Goal: Task Accomplishment & Management: Manage account settings

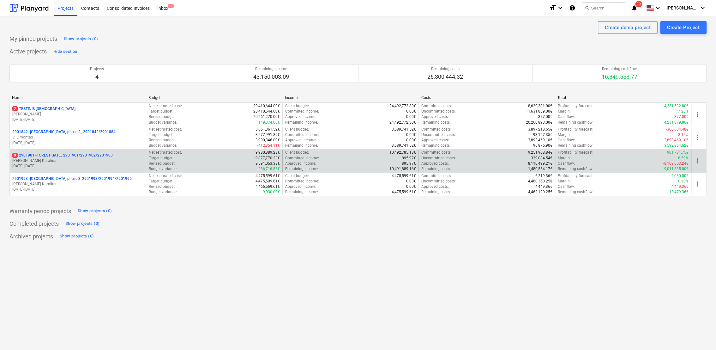
click at [75, 158] on p "[PERSON_NAME] Karalius" at bounding box center [77, 160] width 131 height 5
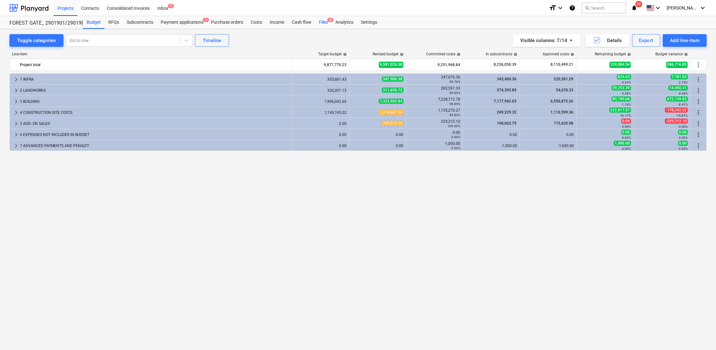
click at [328, 22] on span "8" at bounding box center [330, 20] width 6 height 4
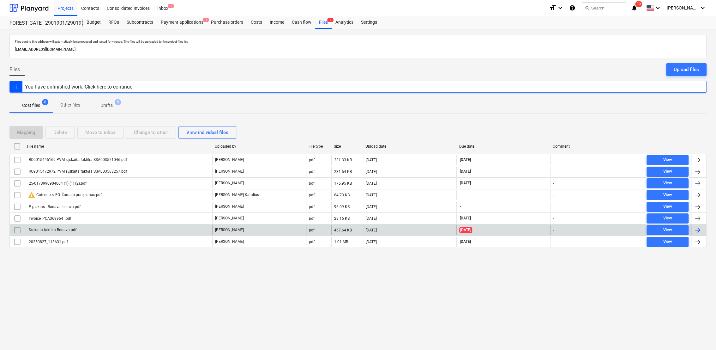
click at [18, 229] on input "checkbox" at bounding box center [17, 230] width 10 height 10
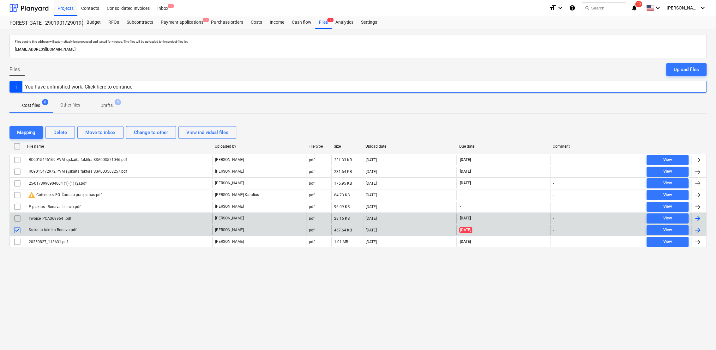
click at [18, 214] on input "checkbox" at bounding box center [17, 218] width 10 height 10
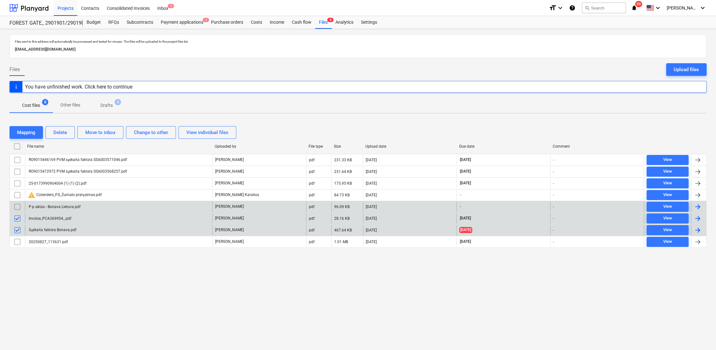
click at [16, 206] on input "checkbox" at bounding box center [17, 206] width 10 height 10
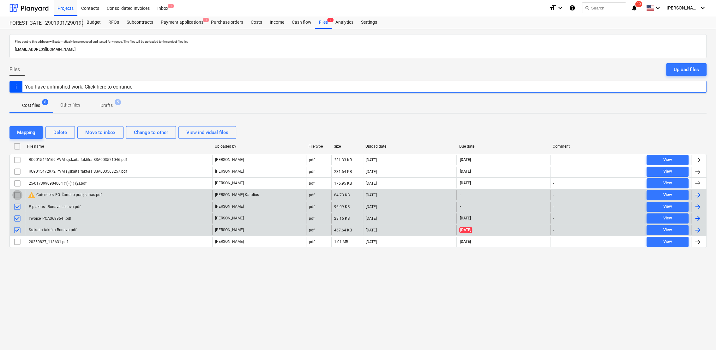
click at [15, 193] on input "checkbox" at bounding box center [17, 195] width 10 height 10
click at [66, 133] on div "Delete" at bounding box center [60, 132] width 14 height 8
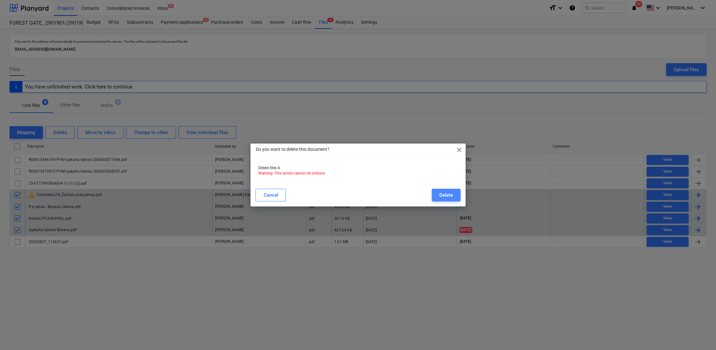
click at [447, 193] on div "Delete" at bounding box center [446, 195] width 14 height 8
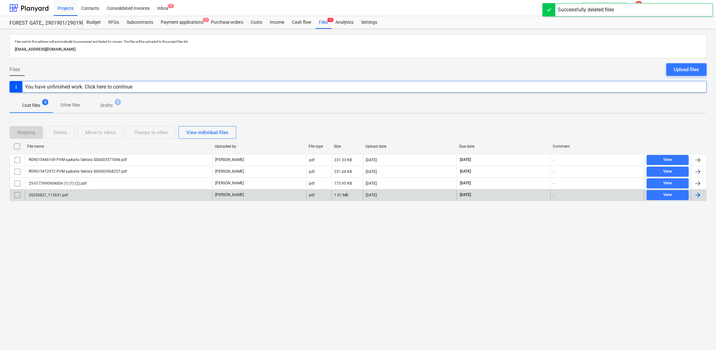
click at [109, 106] on p "Drafts" at bounding box center [106, 105] width 12 height 7
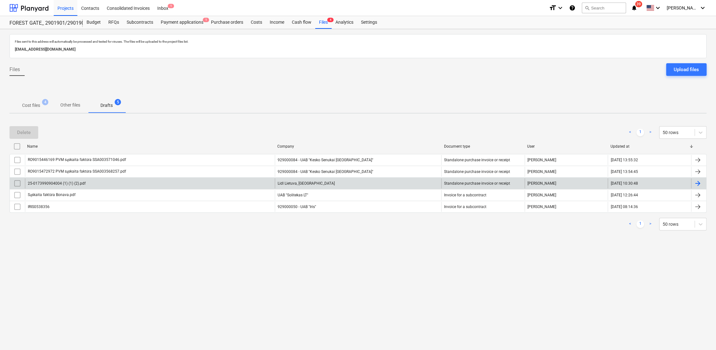
click at [697, 184] on div at bounding box center [698, 183] width 8 height 8
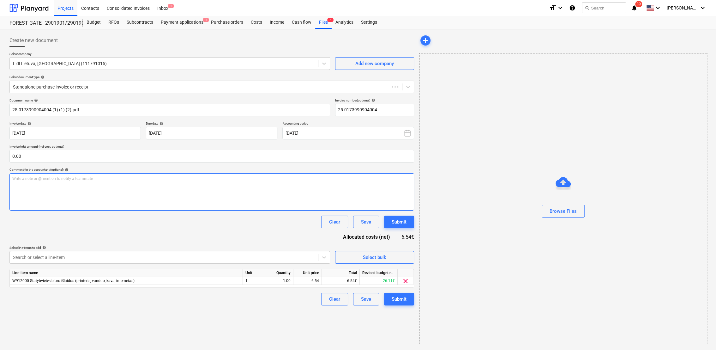
type input "25-0173990904004"
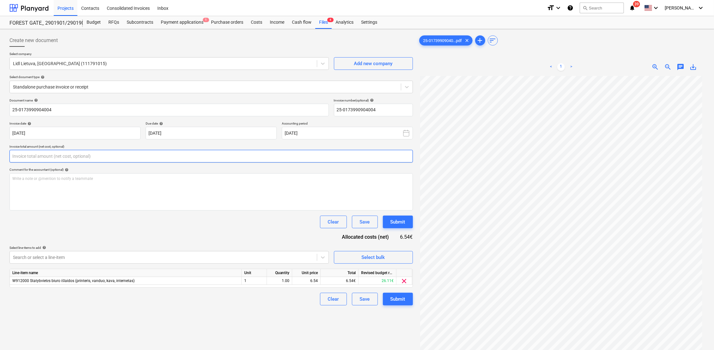
click at [82, 159] on input "text" at bounding box center [210, 156] width 403 height 13
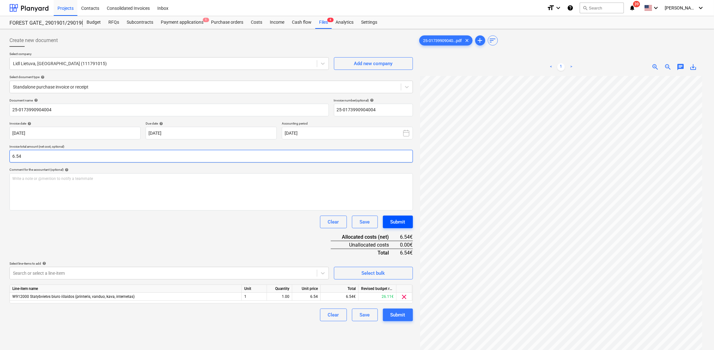
type input "6.54"
click at [404, 219] on div "Submit" at bounding box center [397, 222] width 15 height 8
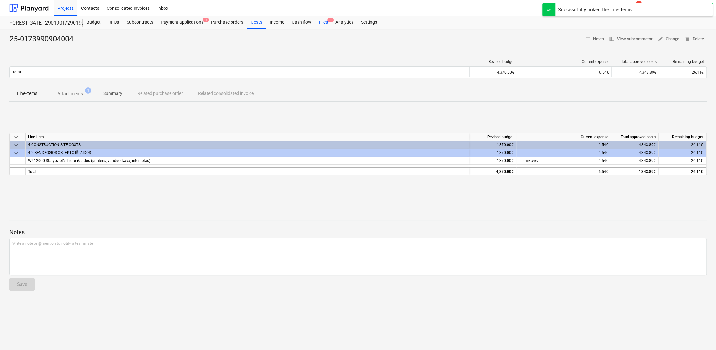
click at [320, 26] on div "Files 3" at bounding box center [323, 22] width 16 height 13
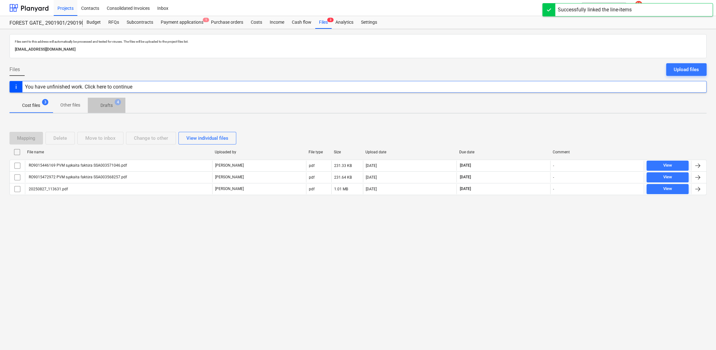
click at [103, 104] on p "Drafts" at bounding box center [106, 105] width 12 height 7
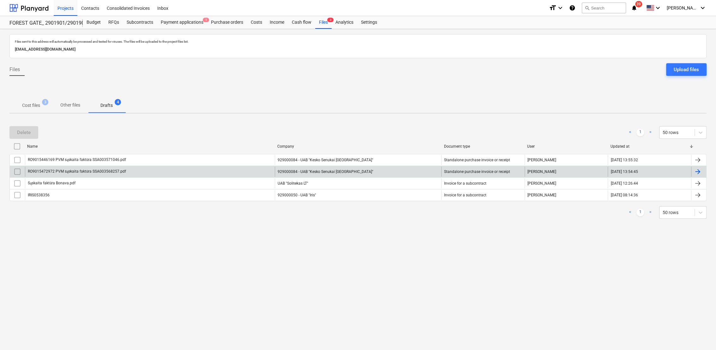
click at [700, 170] on div at bounding box center [698, 172] width 8 height 8
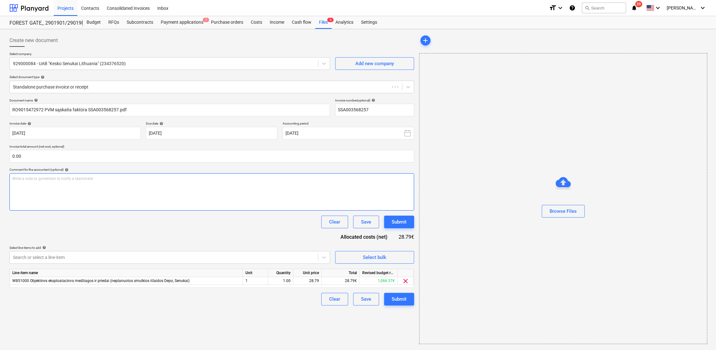
type input "SSA003568257"
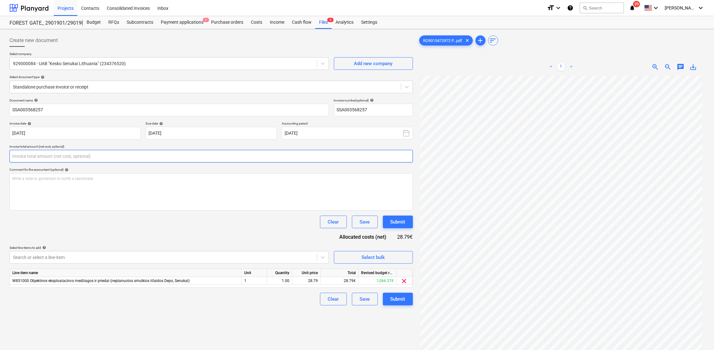
click at [124, 157] on input "text" at bounding box center [210, 156] width 403 height 13
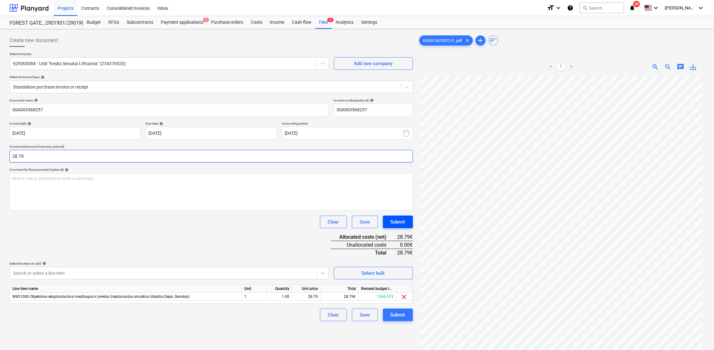
type input "28.79"
click at [396, 222] on div "Submit" at bounding box center [397, 222] width 15 height 8
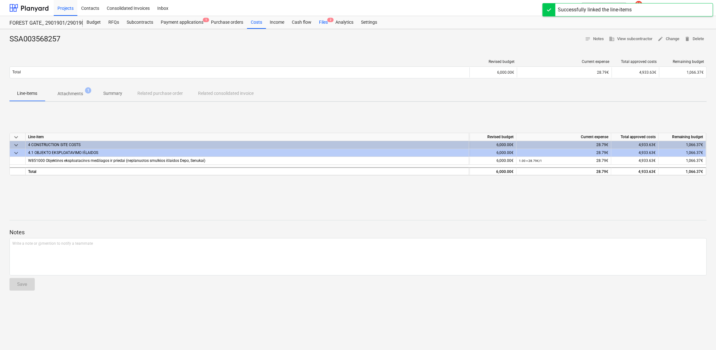
click at [323, 25] on div "Files 2" at bounding box center [323, 22] width 16 height 13
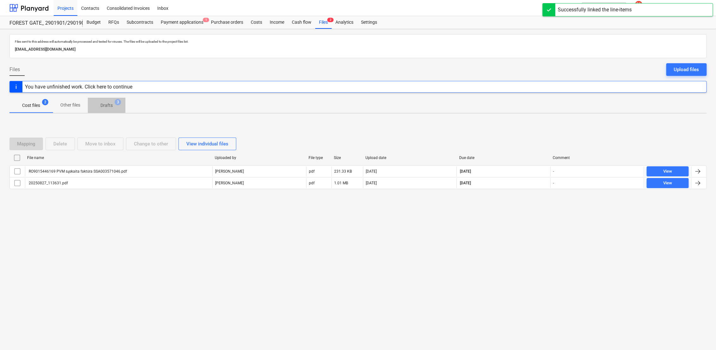
click at [110, 103] on p "Drafts" at bounding box center [106, 105] width 12 height 7
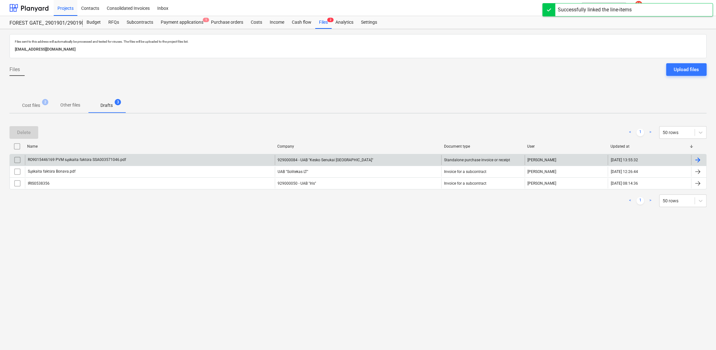
click at [699, 159] on div at bounding box center [698, 160] width 8 height 8
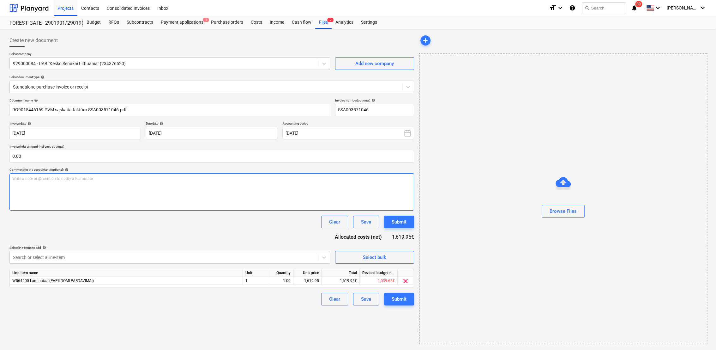
type input "SSA003571046"
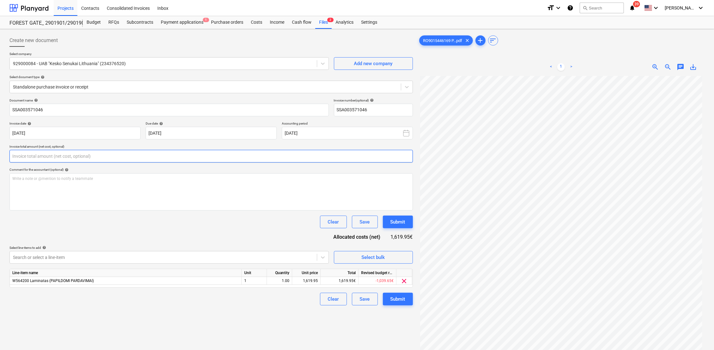
click at [53, 153] on input "text" at bounding box center [210, 156] width 403 height 13
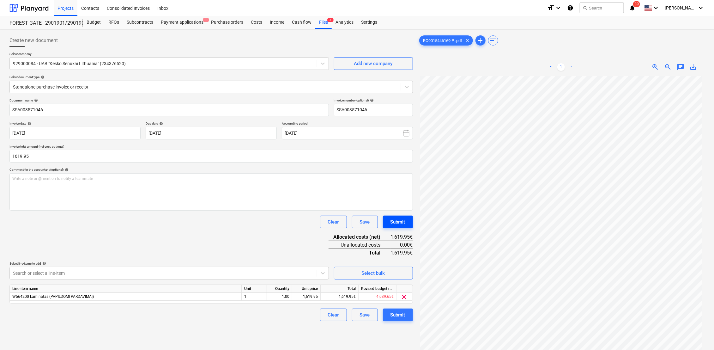
type input "1,619.95"
click at [400, 219] on div "Submit" at bounding box center [397, 222] width 15 height 8
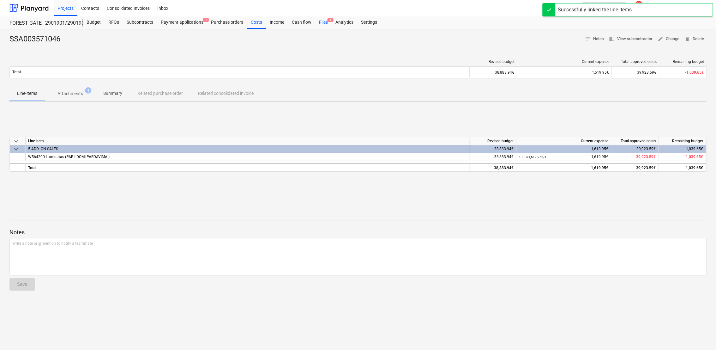
click at [322, 23] on div "Files 1" at bounding box center [323, 22] width 16 height 13
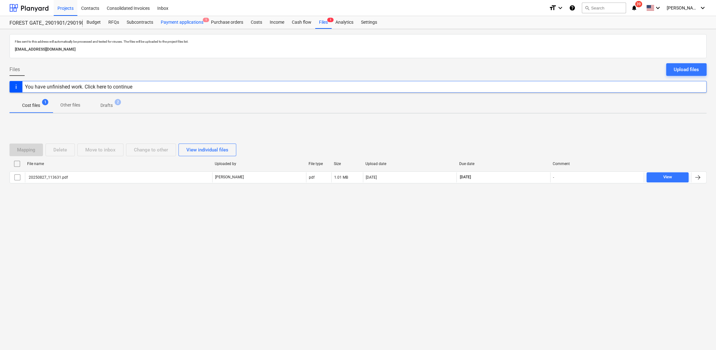
click at [194, 22] on div "Payment applications 1" at bounding box center [182, 22] width 50 height 13
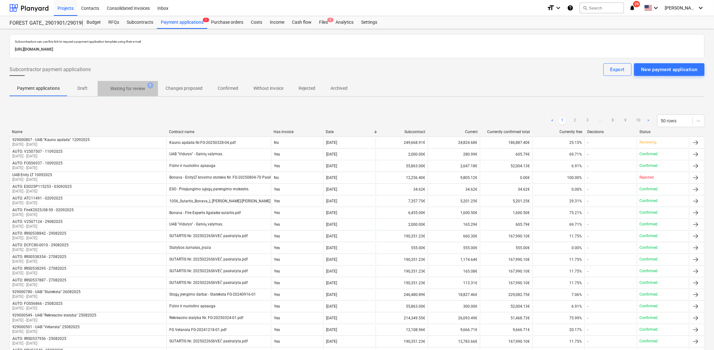
click at [121, 89] on p "Waiting for review" at bounding box center [127, 88] width 35 height 7
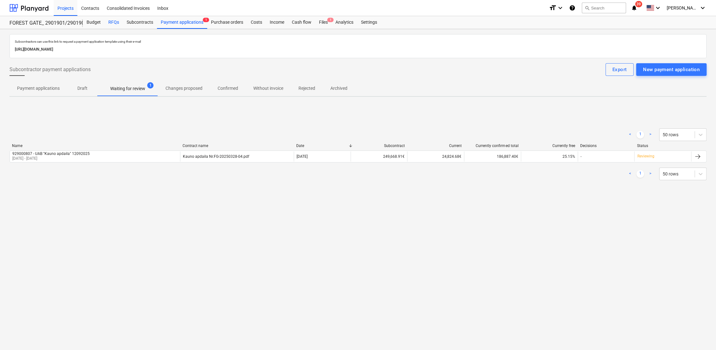
click at [114, 22] on div "RFQs" at bounding box center [114, 22] width 18 height 13
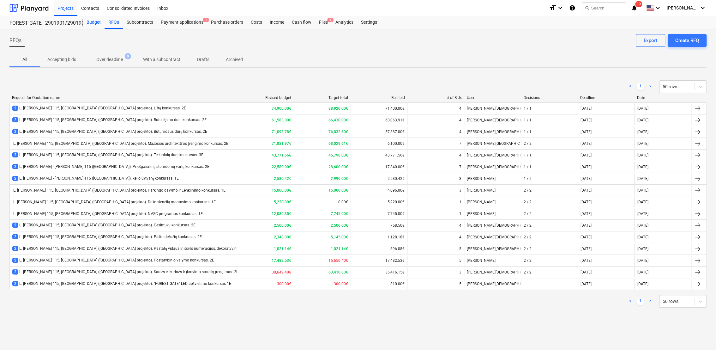
click at [86, 23] on div "Budget" at bounding box center [94, 22] width 22 height 13
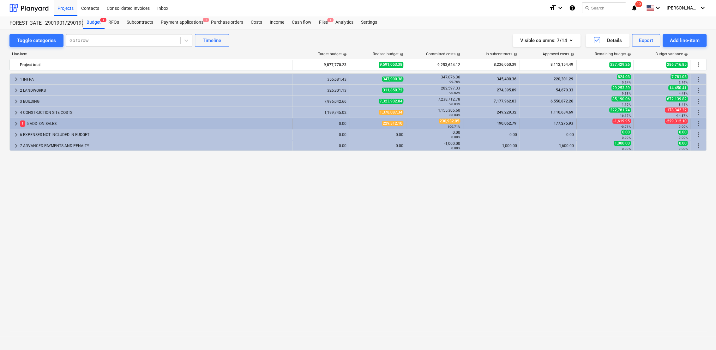
click at [16, 123] on span "keyboard_arrow_right" at bounding box center [16, 124] width 8 height 8
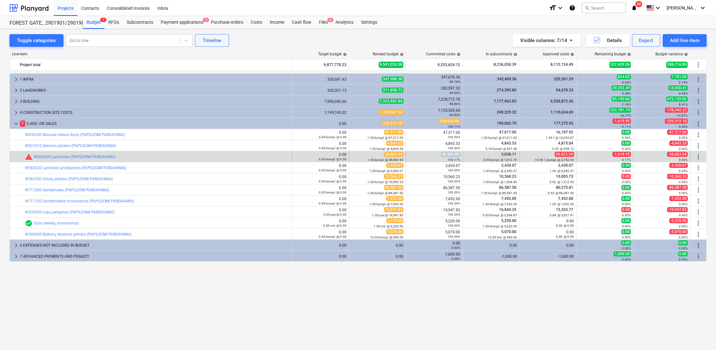
drag, startPoint x: 443, startPoint y: 155, endPoint x: 460, endPoint y: 153, distance: 17.4
click at [460, 153] on div "40,503.89 104.17%" at bounding box center [434, 157] width 57 height 10
drag, startPoint x: 460, startPoint y: 153, endPoint x: 453, endPoint y: 154, distance: 6.6
copy span "40,503.89"
click at [356, 156] on span "edit" at bounding box center [355, 156] width 5 height 5
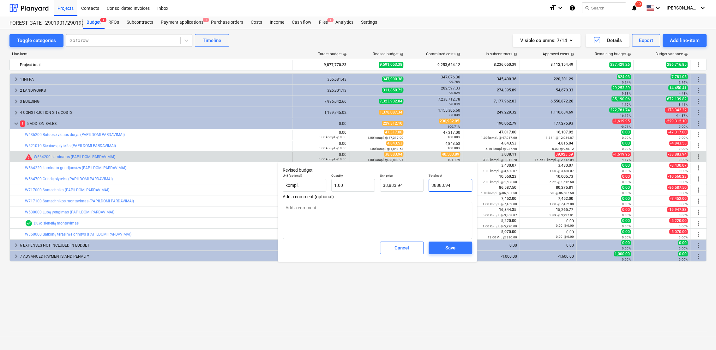
drag, startPoint x: 457, startPoint y: 182, endPoint x: 434, endPoint y: 185, distance: 23.9
click at [428, 185] on input "38883.94" at bounding box center [450, 185] width 44 height 13
paste input "40,503.89"
type input "40,503.89"
type textarea "x"
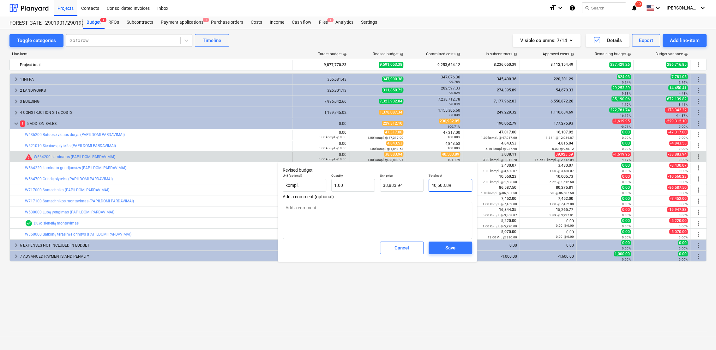
type input "40,503.89"
click at [460, 248] on span "Save" at bounding box center [450, 247] width 28 height 8
type textarea "x"
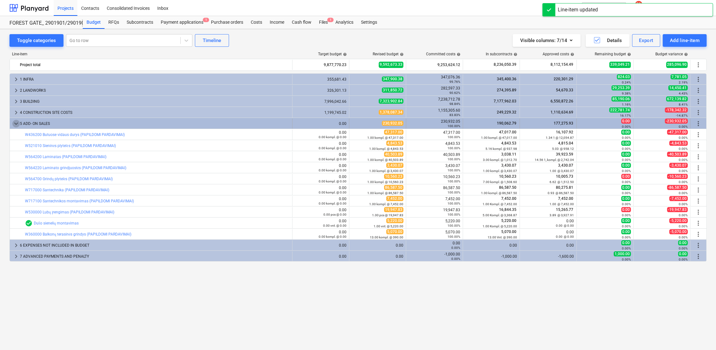
click at [17, 121] on span "keyboard_arrow_down" at bounding box center [16, 124] width 8 height 8
